Goal: Find specific page/section: Find specific page/section

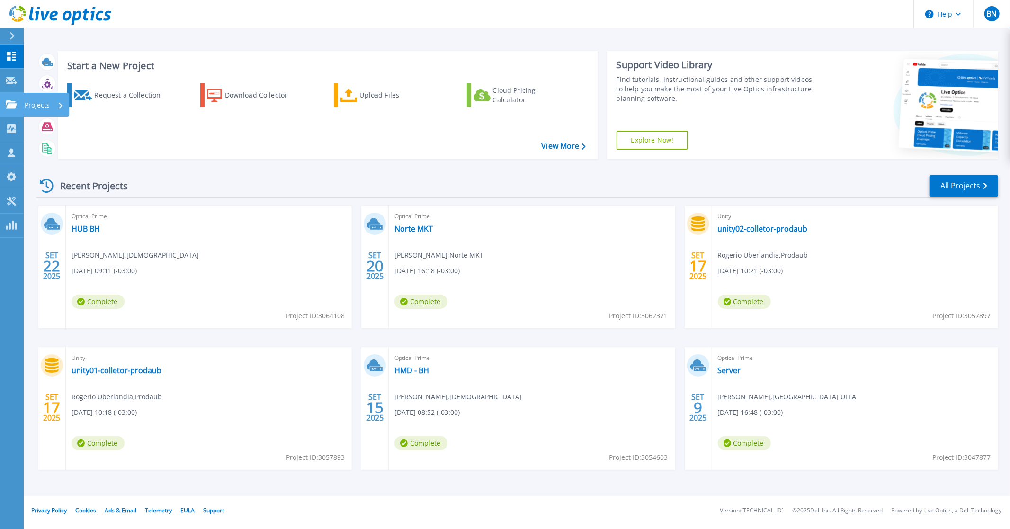
click at [11, 109] on link "Projects Projects" at bounding box center [12, 105] width 24 height 24
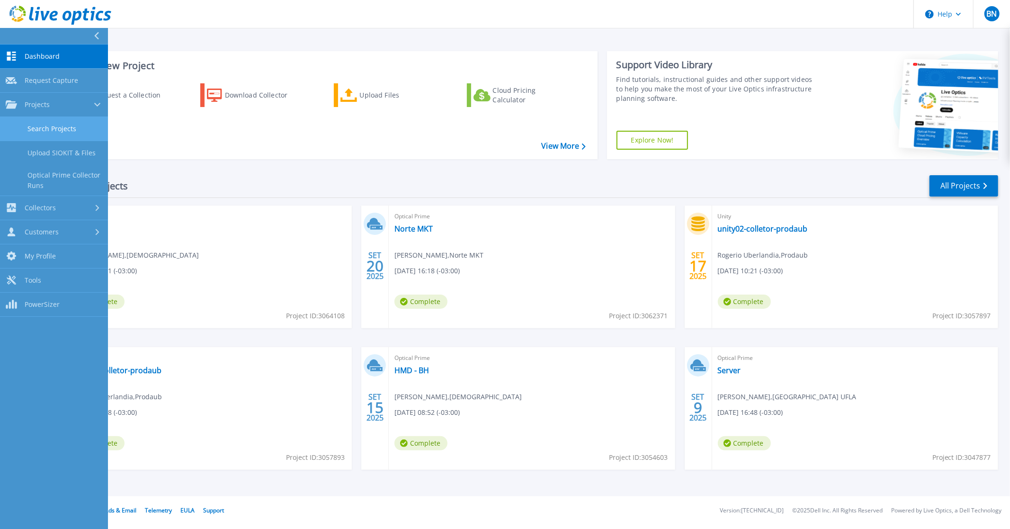
click at [39, 128] on link "Search Projects" at bounding box center [54, 129] width 108 height 24
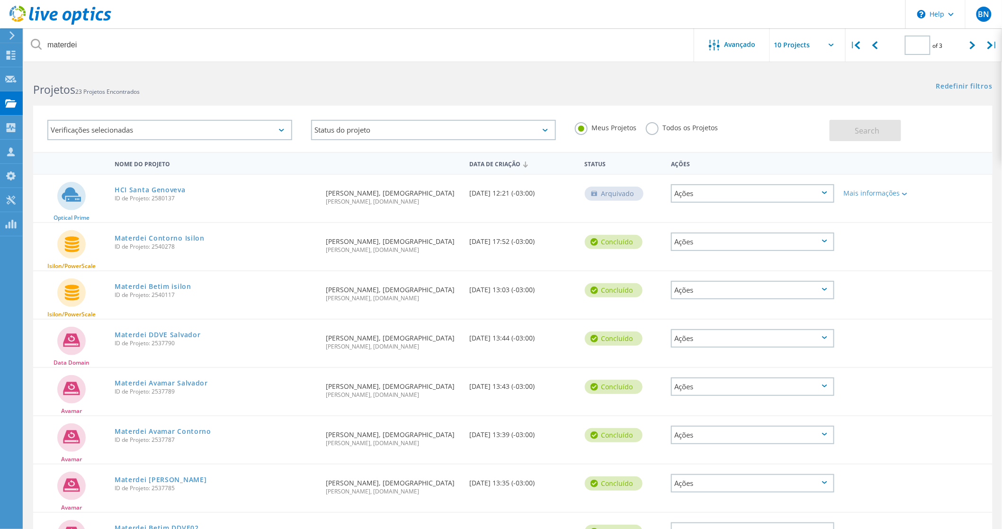
type input "2"
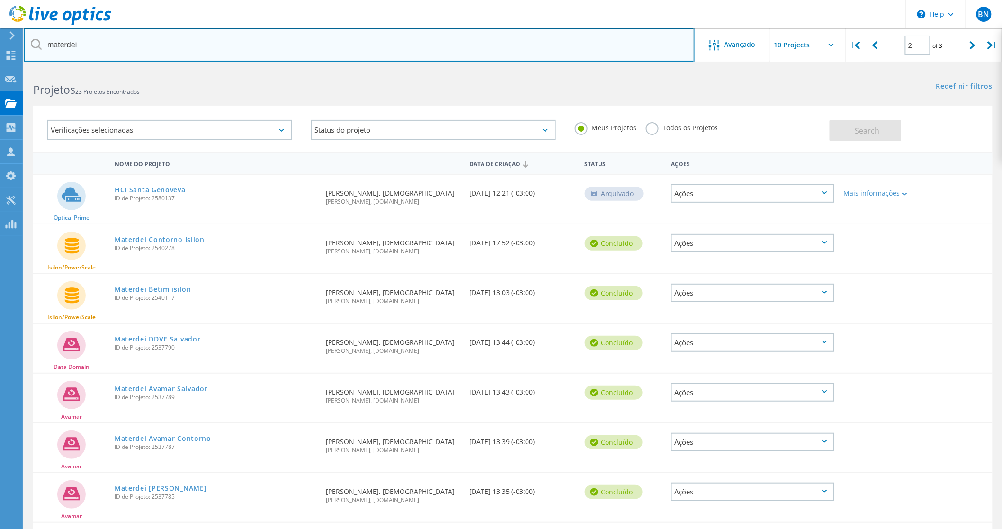
click at [106, 45] on input "materdei" at bounding box center [359, 44] width 671 height 33
type input "jader"
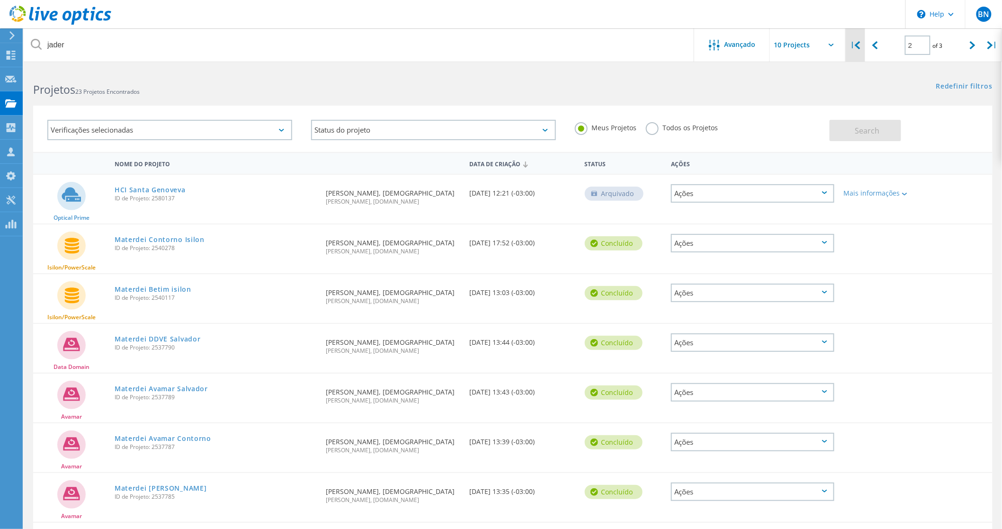
click at [860, 41] on lo-svg-helper at bounding box center [858, 45] width 6 height 8
type input "1"
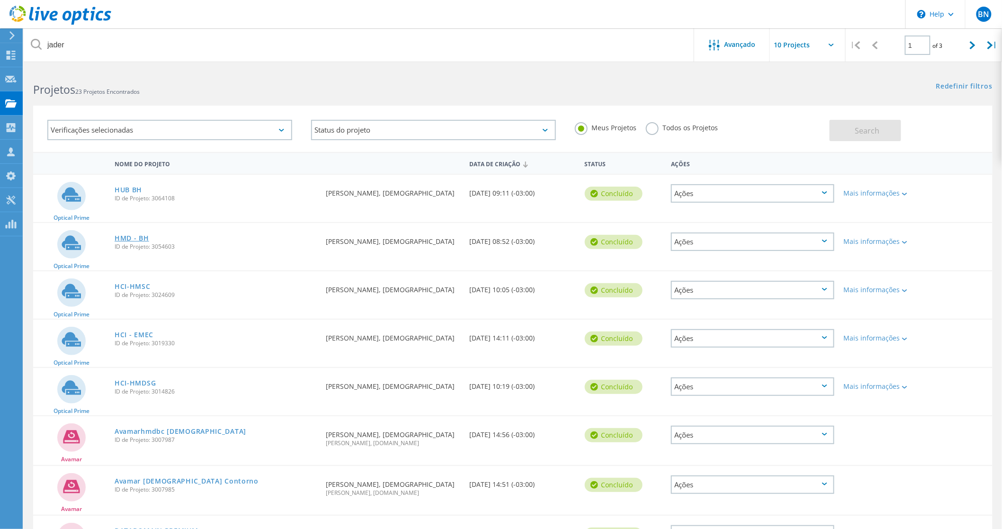
click at [130, 235] on link "HMD - BH" at bounding box center [132, 238] width 35 height 7
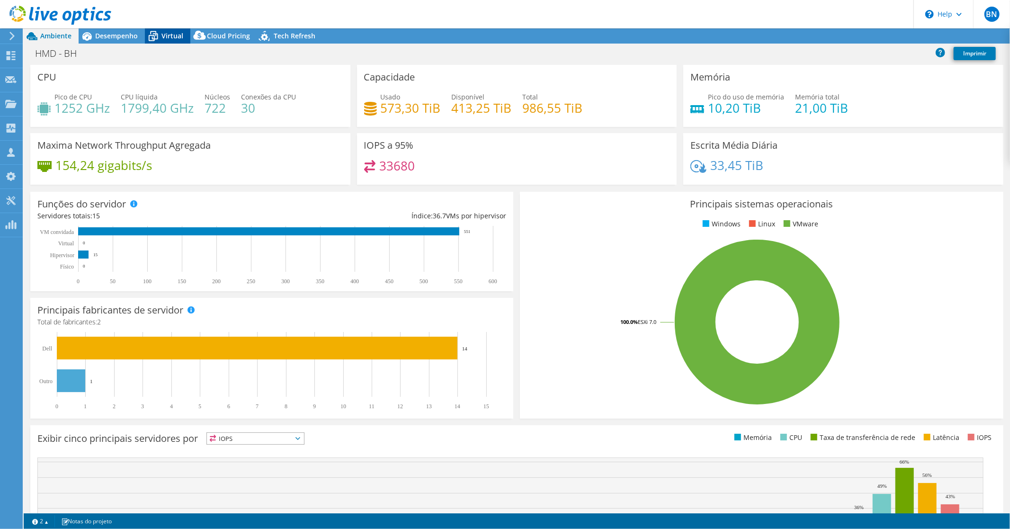
click at [166, 36] on span "Virtual" at bounding box center [173, 35] width 22 height 9
select select "USD"
